Goal: Register for event/course

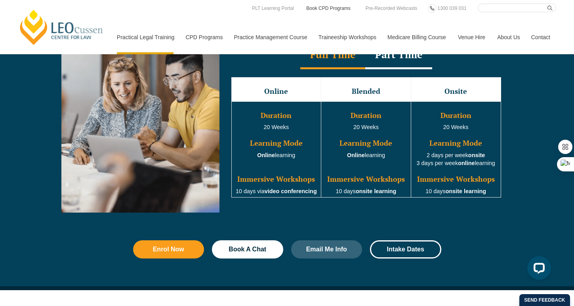
click at [338, 11] on link "Book CPD Programs" at bounding box center [329, 8] width 46 height 9
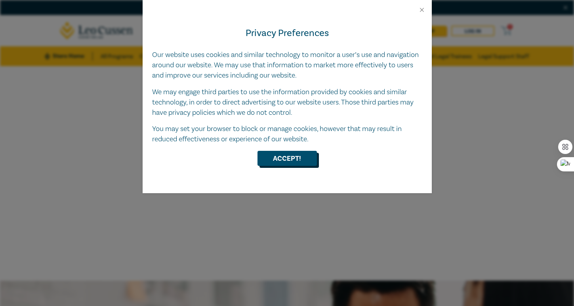
click at [290, 159] on button "Accept!" at bounding box center [287, 158] width 59 height 15
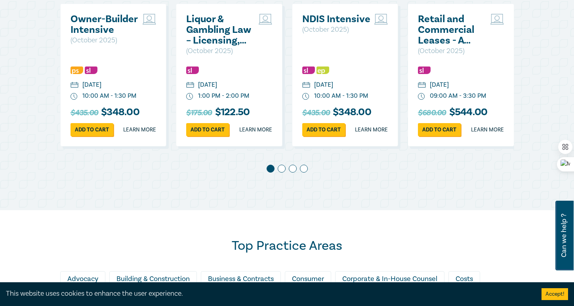
scroll to position [463, 0]
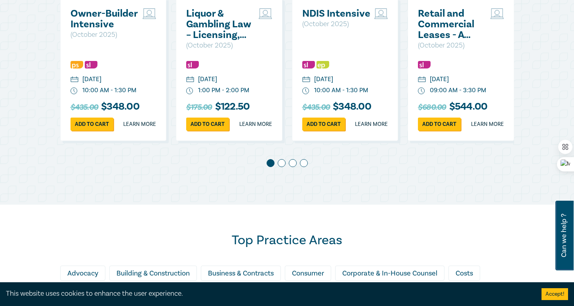
click at [283, 167] on span at bounding box center [282, 163] width 8 height 8
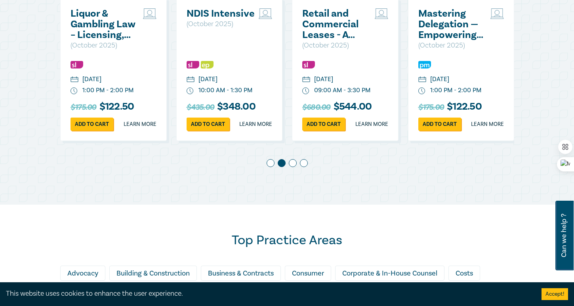
scroll to position [445, 0]
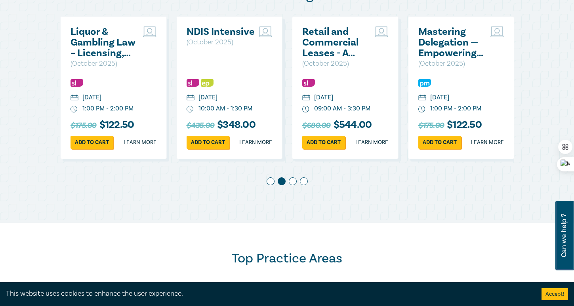
click at [291, 184] on div "Owner-Builder Intensive ( [DATE] ) [DATE] 10:00 AM - 1:30 PM $435.00 $ 348.00 A…" at bounding box center [287, 104] width 454 height 176
click at [293, 186] on span at bounding box center [293, 182] width 8 height 8
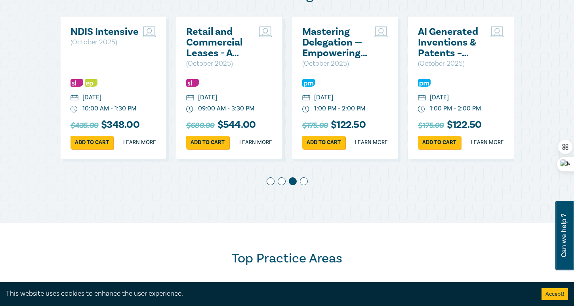
click at [302, 186] on span at bounding box center [304, 182] width 8 height 8
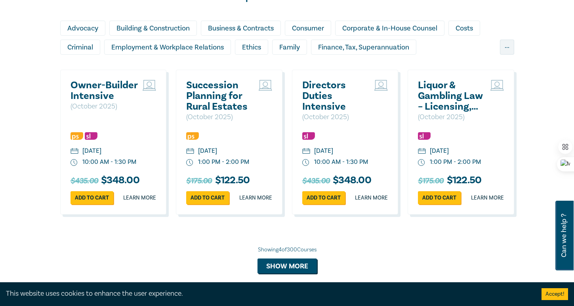
scroll to position [678, 0]
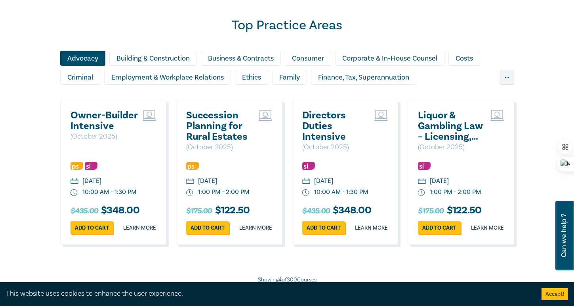
click at [94, 64] on div "Advocacy" at bounding box center [82, 58] width 45 height 15
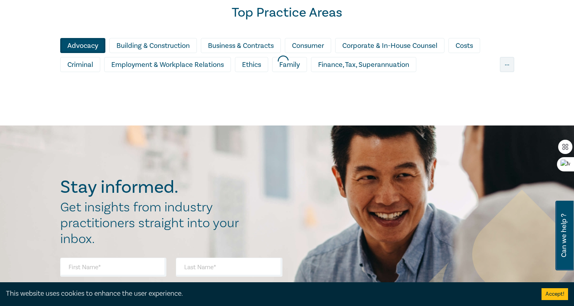
scroll to position [694, 0]
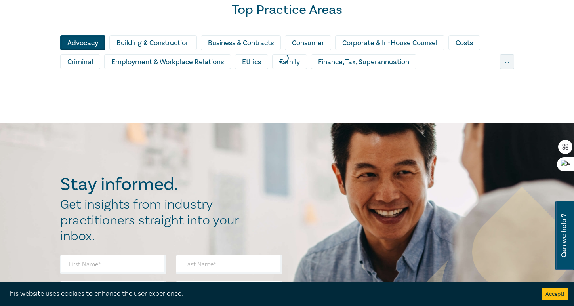
click at [151, 52] on div at bounding box center [283, 58] width 574 height 138
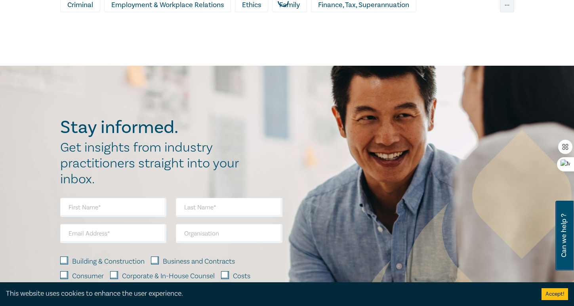
scroll to position [726, 0]
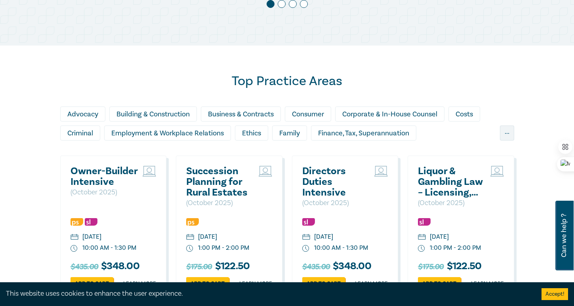
scroll to position [628, 0]
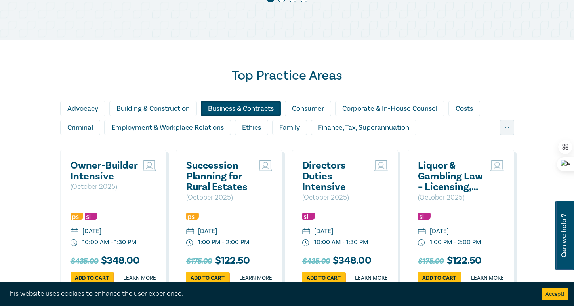
click at [246, 116] on div "Business & Contracts" at bounding box center [241, 108] width 80 height 15
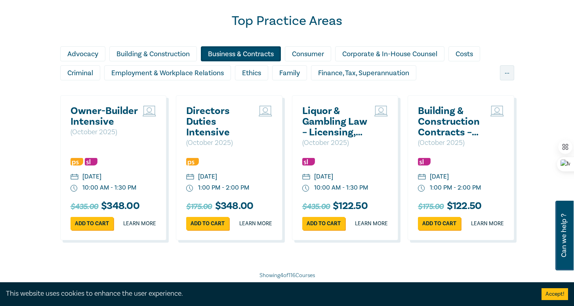
scroll to position [686, 0]
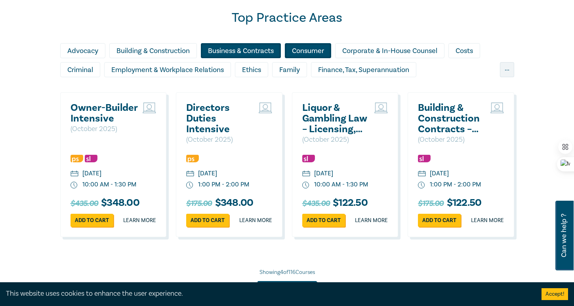
click at [305, 58] on div "Consumer" at bounding box center [308, 50] width 46 height 15
click at [267, 58] on div "Business & Contracts" at bounding box center [241, 50] width 80 height 15
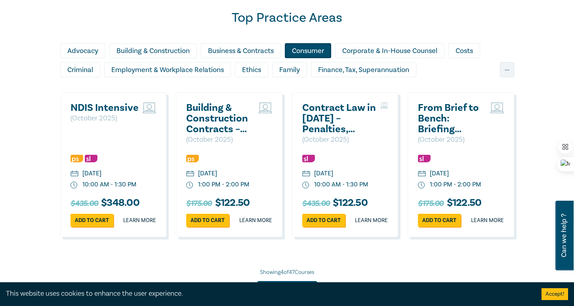
click at [304, 57] on div "Consumer" at bounding box center [308, 50] width 46 height 15
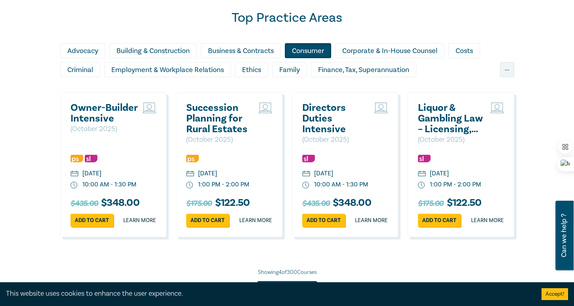
click at [324, 57] on div "Consumer" at bounding box center [308, 50] width 46 height 15
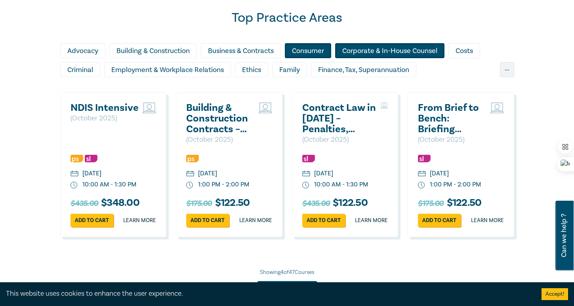
click at [385, 58] on div "Corporate & In-House Counsel" at bounding box center [389, 50] width 109 height 15
click at [324, 56] on div "Consumer" at bounding box center [308, 50] width 46 height 15
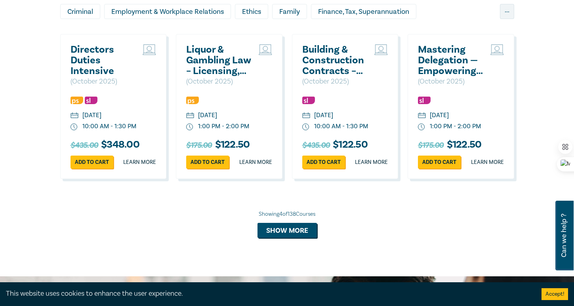
scroll to position [767, 0]
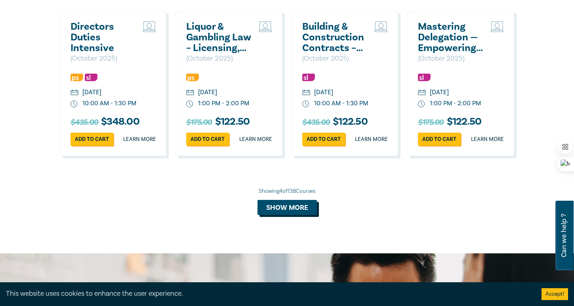
click at [312, 215] on button "Show more" at bounding box center [287, 207] width 59 height 15
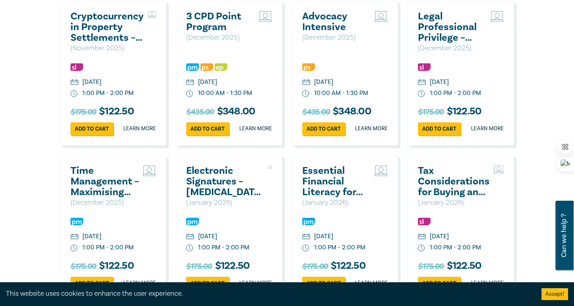
scroll to position [1245, 0]
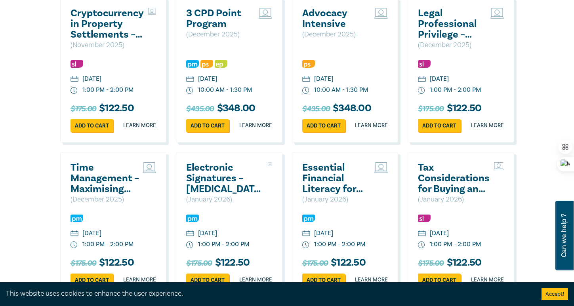
click at [102, 40] on h2 "Cryptocurrency in Property Settlements – Navigating Hidden Assets & Cold Wallets" at bounding box center [107, 24] width 73 height 32
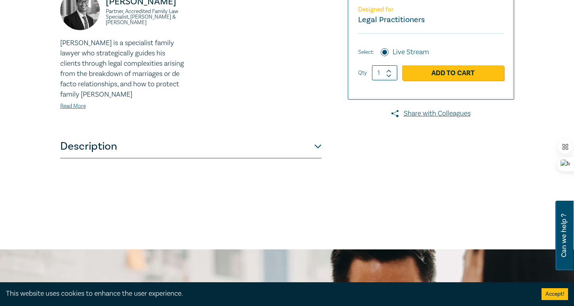
scroll to position [285, 0]
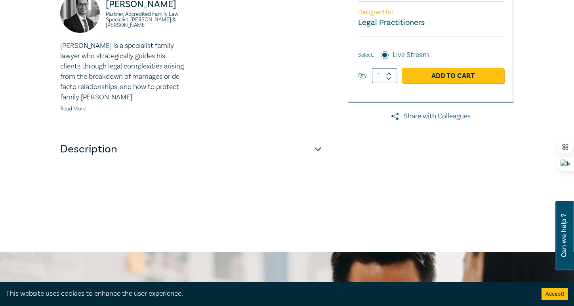
click at [320, 158] on button "Description" at bounding box center [191, 150] width 262 height 24
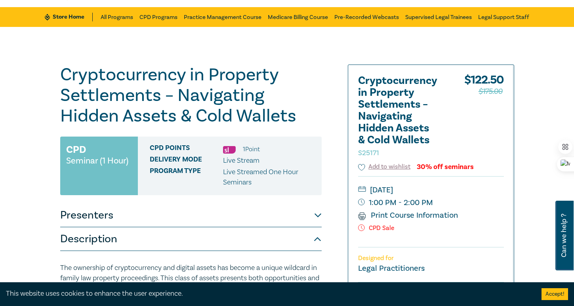
scroll to position [52, 0]
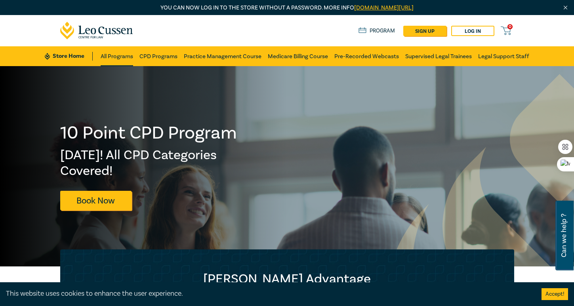
click at [123, 58] on link "All Programs" at bounding box center [117, 56] width 33 height 20
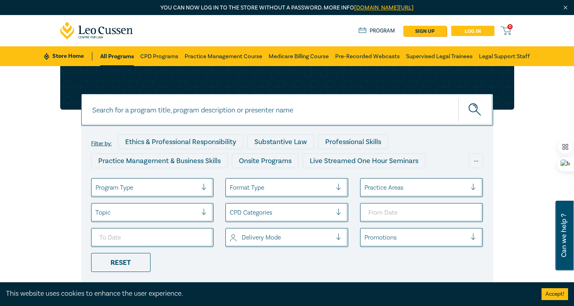
click at [475, 31] on link "Log in" at bounding box center [473, 31] width 43 height 10
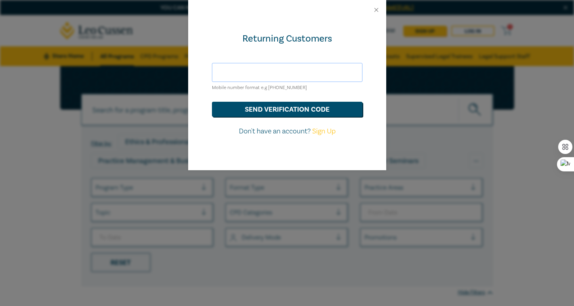
click at [262, 75] on input "text" at bounding box center [287, 72] width 151 height 19
click at [276, 77] on input "text" at bounding box center [287, 72] width 151 height 19
click at [301, 159] on div "Returning Customers Mobile number format e.g +61 000000000 send verification co…" at bounding box center [287, 95] width 198 height 151
click at [375, 13] on button "Close" at bounding box center [376, 9] width 7 height 7
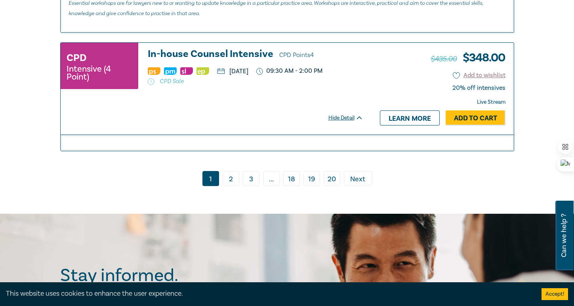
scroll to position [3502, 0]
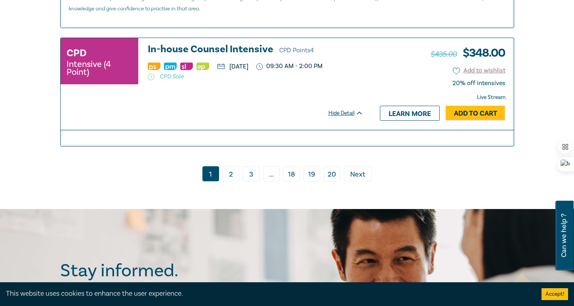
click at [232, 182] on link "2" at bounding box center [231, 174] width 17 height 15
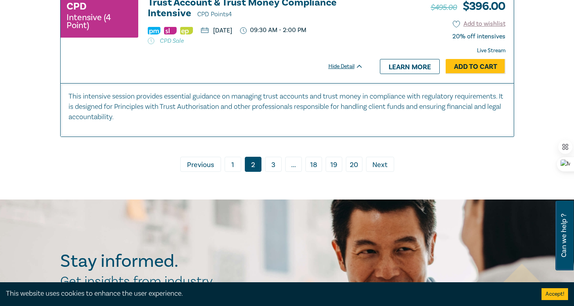
scroll to position [4301, 0]
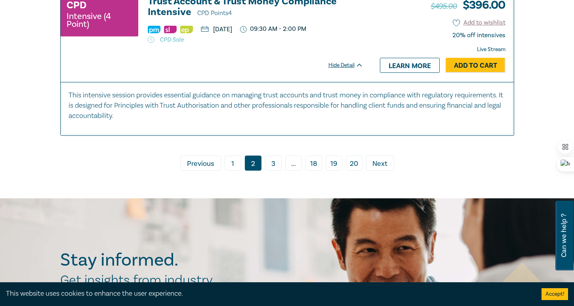
click at [278, 171] on link "3" at bounding box center [273, 163] width 17 height 15
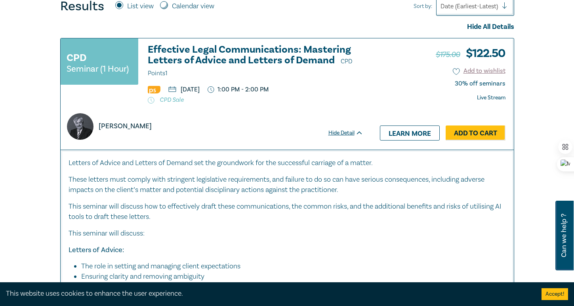
scroll to position [347, 0]
